Goal: Transaction & Acquisition: Purchase product/service

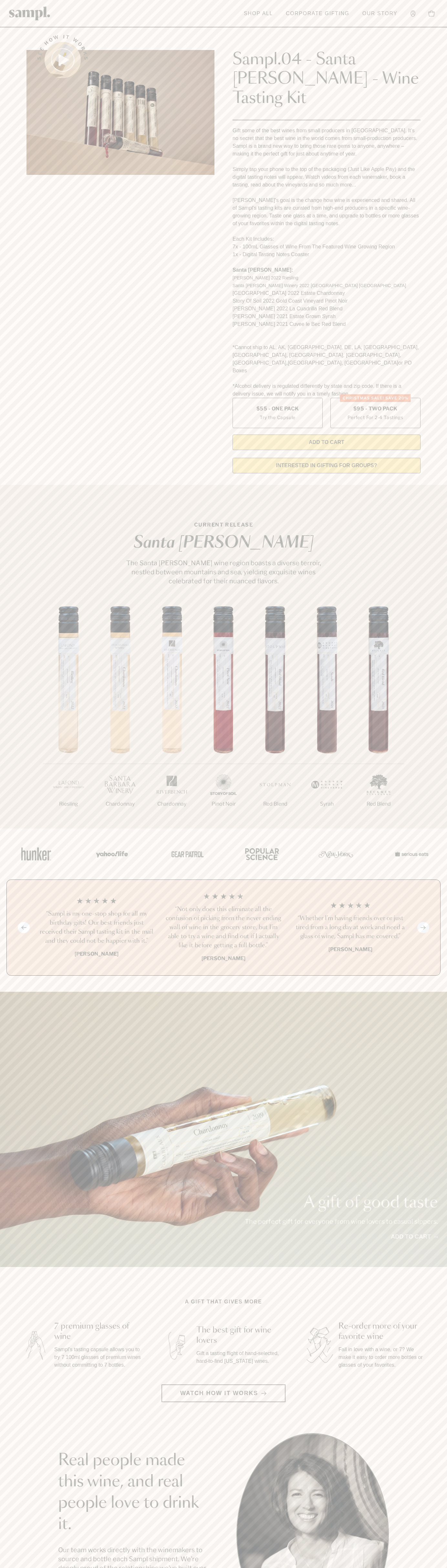
click at [388, 19] on link "Our Story" at bounding box center [379, 13] width 41 height 14
click at [431, 645] on div "1/7 Riesling 2/7 Chardonnay 3/7" at bounding box center [224, 717] width 447 height 222
click at [423, 1567] on html "Skip to main content Toggle navigation menu Shop All Corporate Gifting Our Stor…" at bounding box center [224, 1304] width 447 height 2608
click at [21, 413] on div "See how it works Sampl.04 - Santa [PERSON_NAME] - Wine Tasting Kit Gift some of…" at bounding box center [224, 252] width 406 height 453
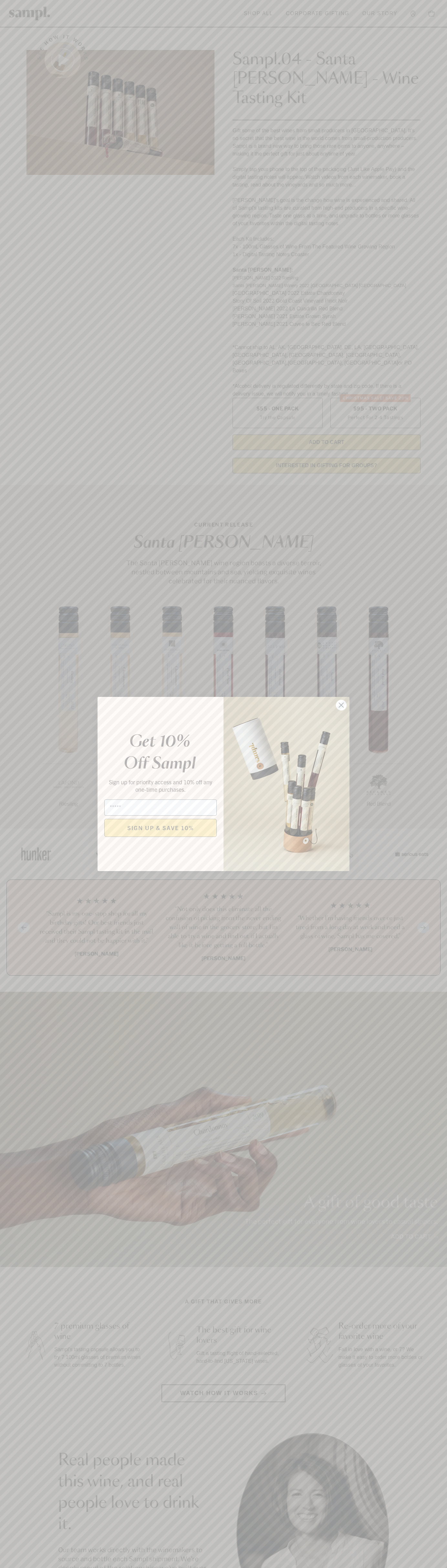
click at [341, 705] on icon "Close dialog" at bounding box center [341, 705] width 4 height 4
